Goal: Book appointment/travel/reservation

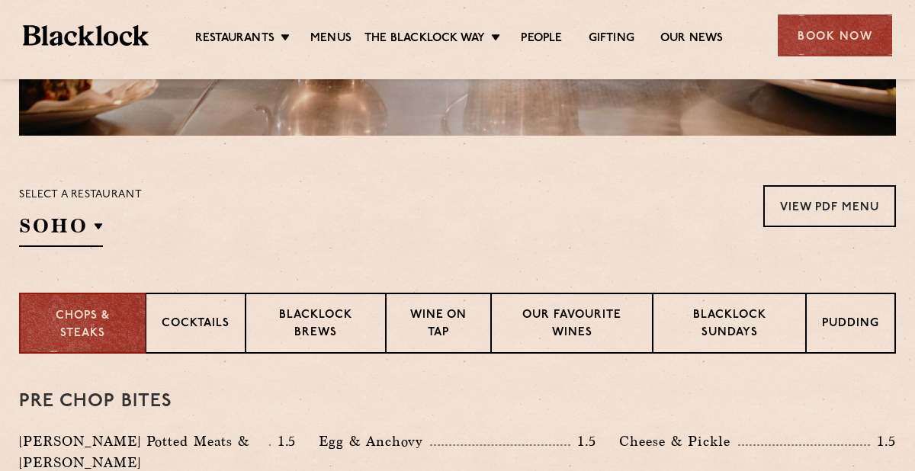
scroll to position [418, 0]
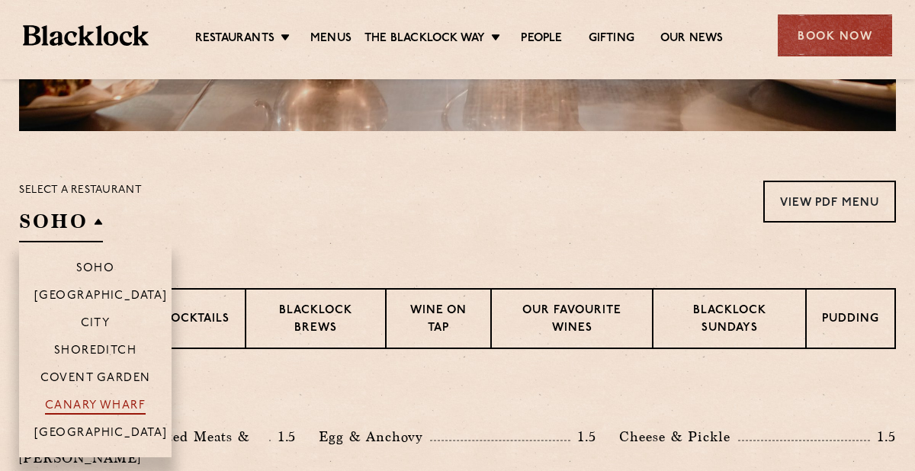
click at [102, 408] on p "Canary Wharf" at bounding box center [95, 406] width 101 height 15
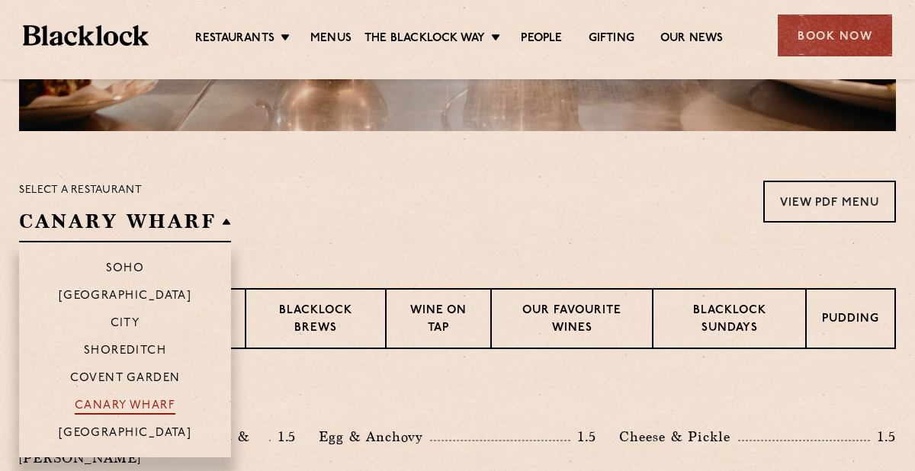
click at [102, 408] on p "Canary Wharf" at bounding box center [125, 406] width 101 height 15
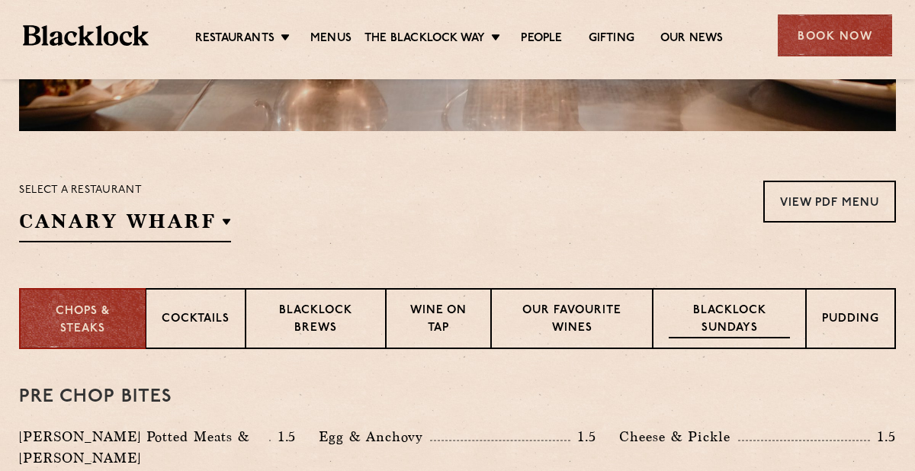
click at [753, 309] on p "Blacklock Sundays" at bounding box center [728, 321] width 121 height 36
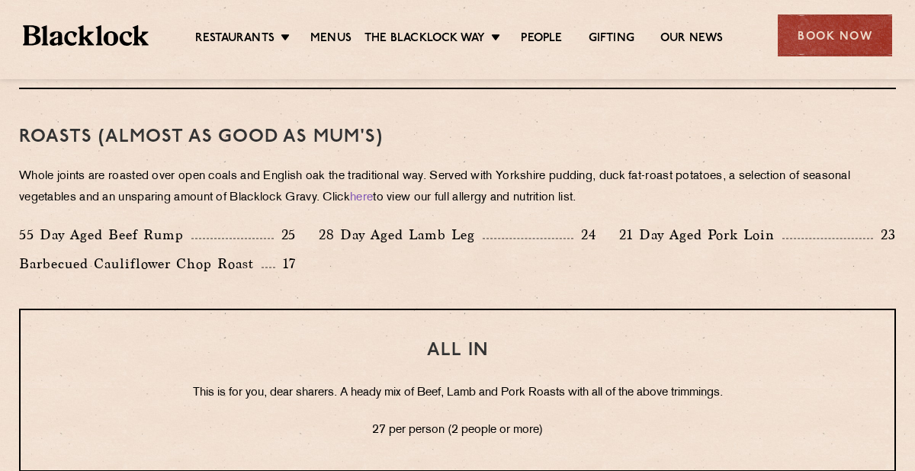
scroll to position [1140, 0]
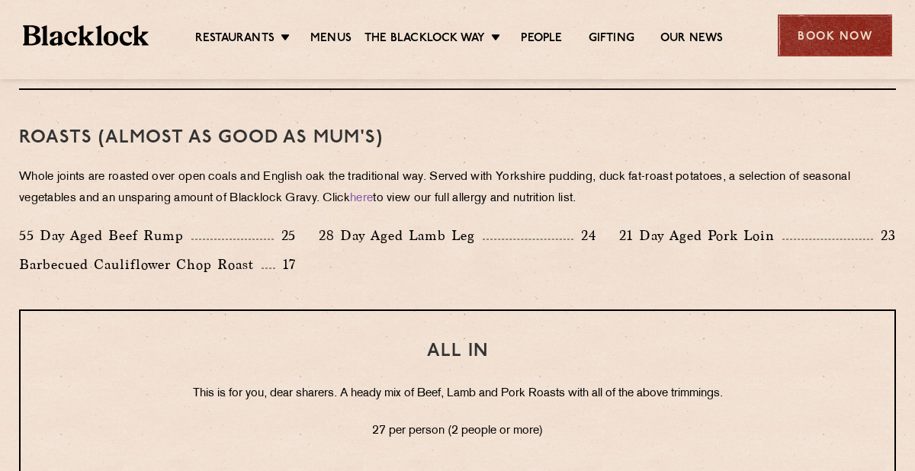
click at [839, 46] on div "Book Now" at bounding box center [834, 35] width 114 height 42
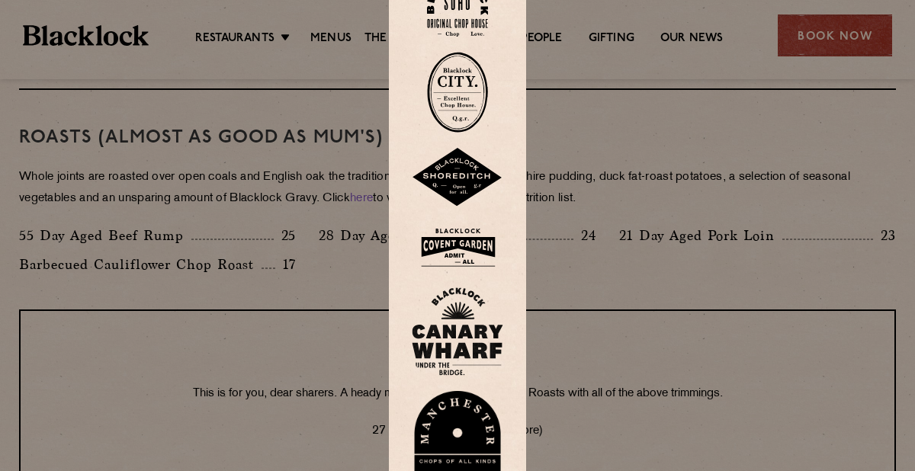
click at [457, 348] on img at bounding box center [457, 331] width 91 height 88
